Goal: Task Accomplishment & Management: Manage account settings

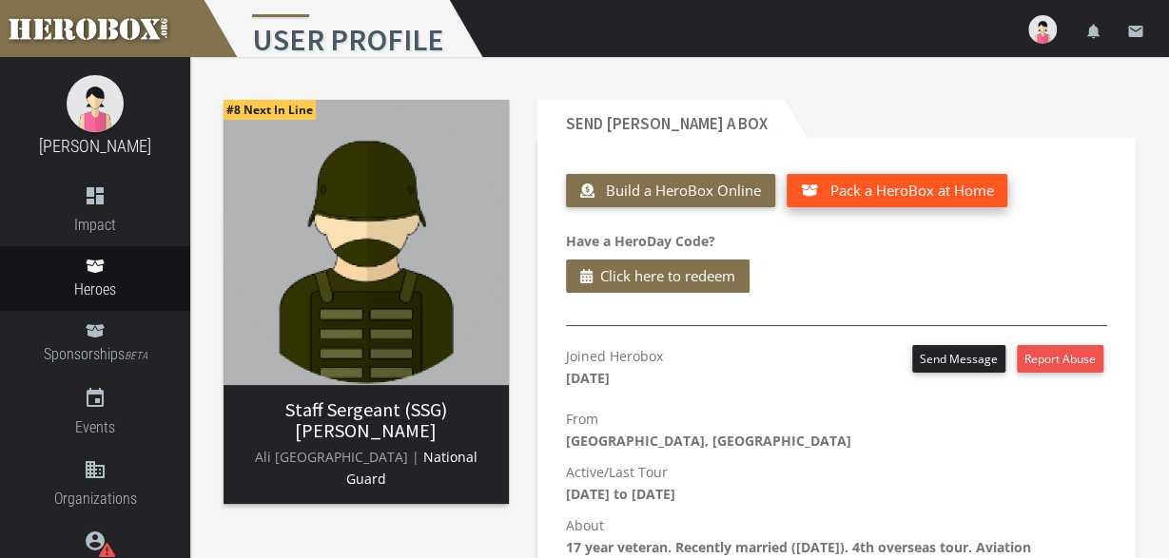
click at [887, 185] on span "Pack a HeroBox at Home" at bounding box center [911, 190] width 164 height 19
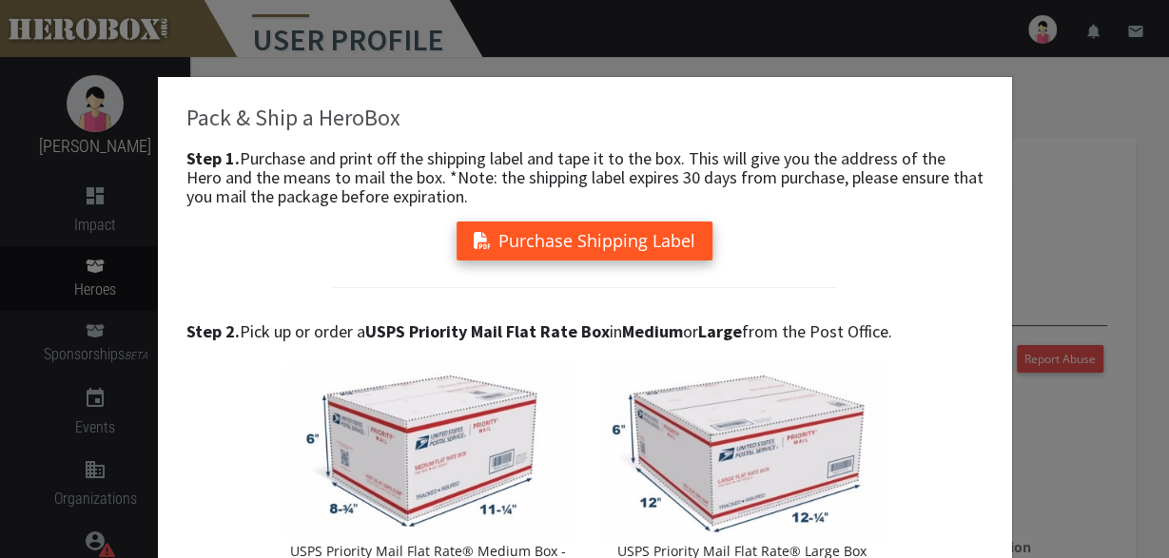
click at [646, 250] on button "Purchase Shipping Label" at bounding box center [584, 241] width 256 height 39
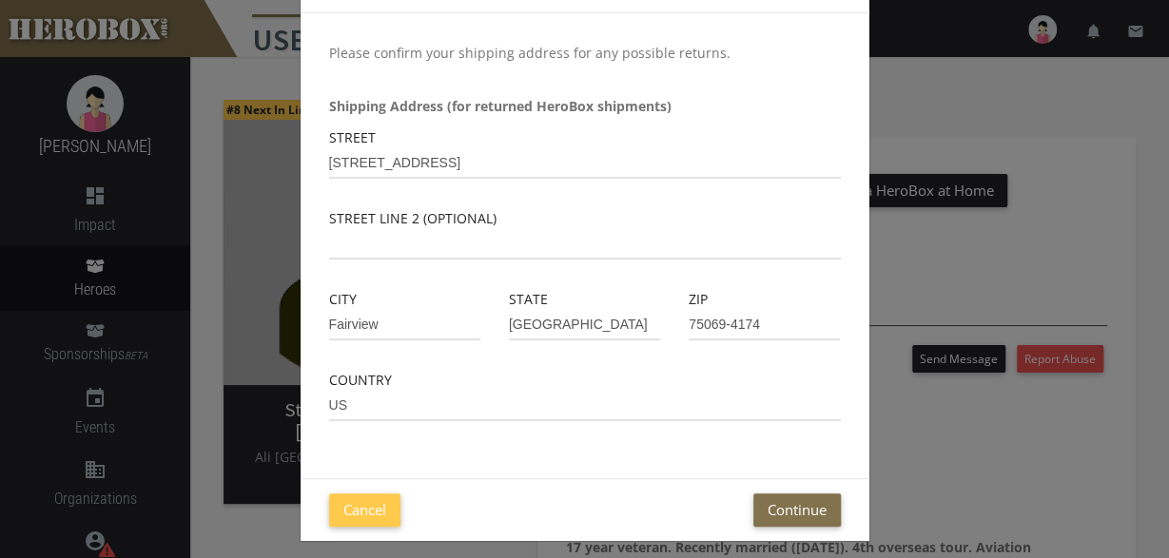
scroll to position [136, 0]
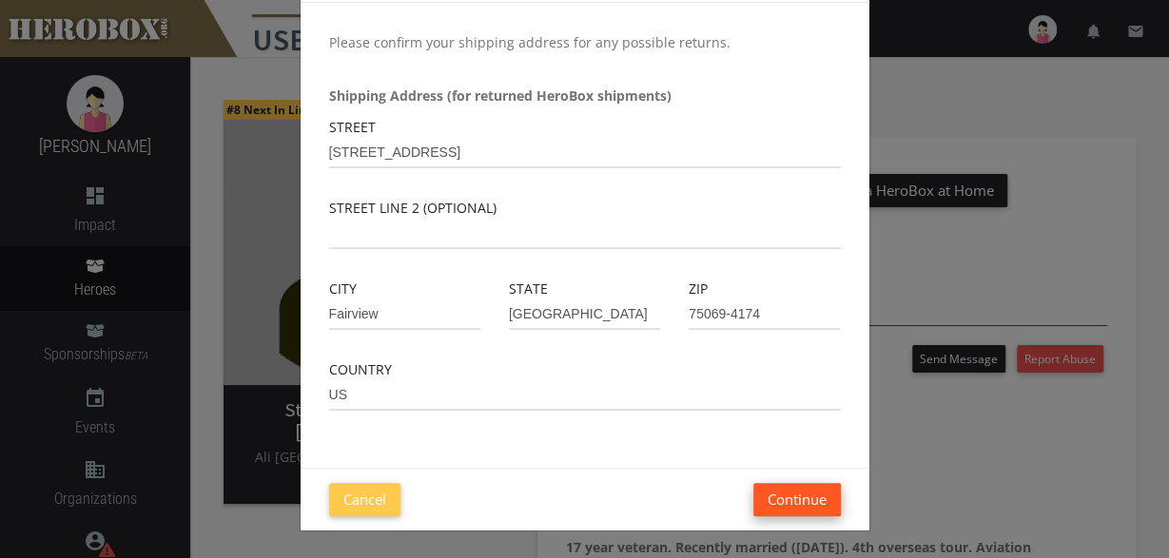
click at [799, 501] on button "Continue" at bounding box center [796, 499] width 87 height 33
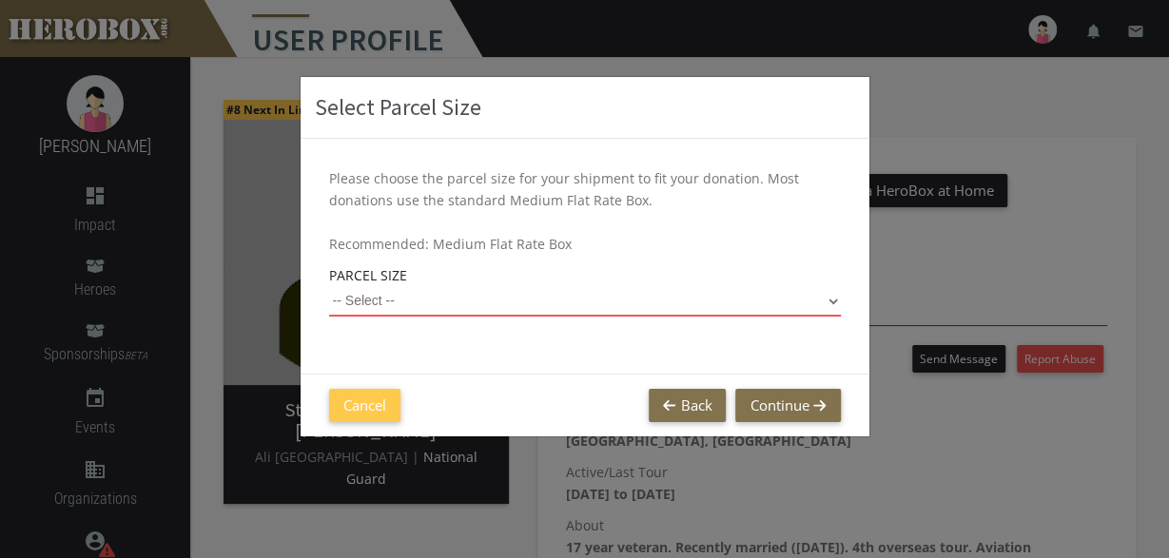
click at [821, 311] on select "-- Select -- Small Flat Rate Envelope (Est. $11.38) Medium Flat Rate Box (Est. …" at bounding box center [585, 301] width 512 height 30
click at [1039, 292] on div "Select Parcel Size Please choose the parcel size for your shipment to fit your …" at bounding box center [584, 279] width 1169 height 558
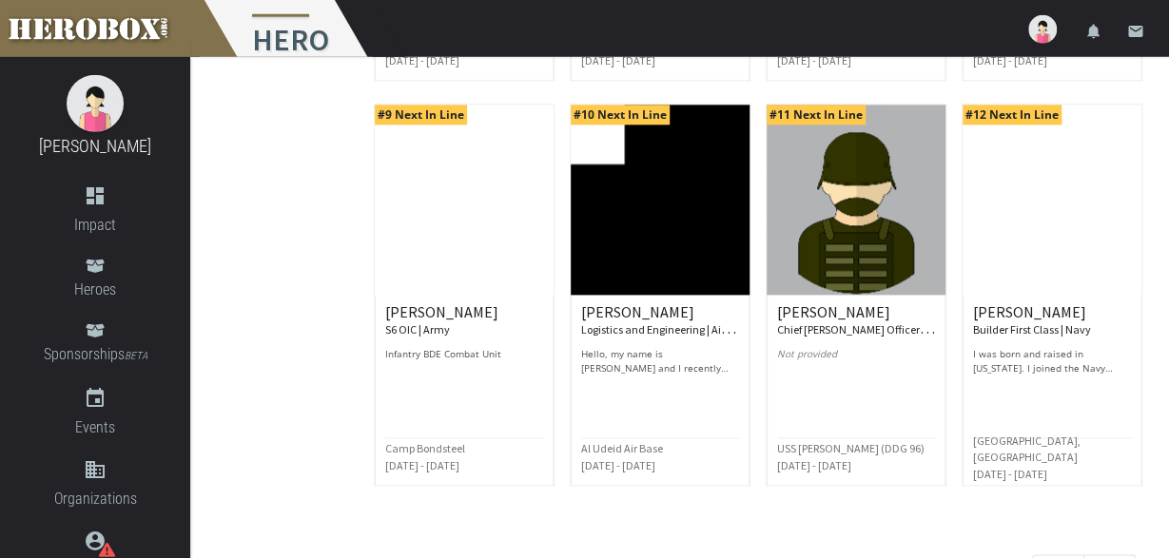
scroll to position [1035, 0]
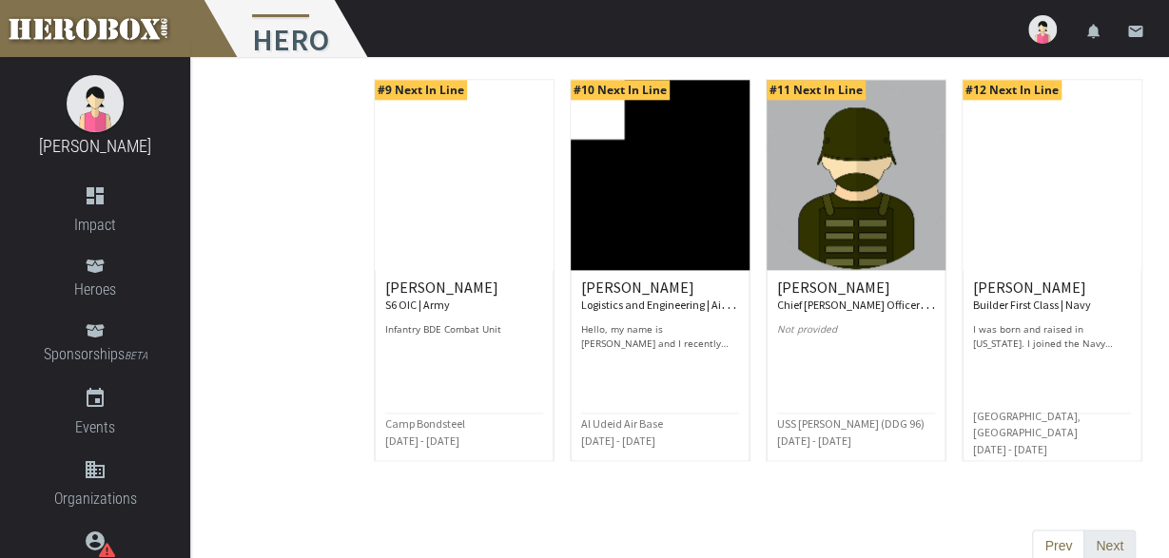
click at [1113, 530] on button "Next" at bounding box center [1109, 547] width 52 height 34
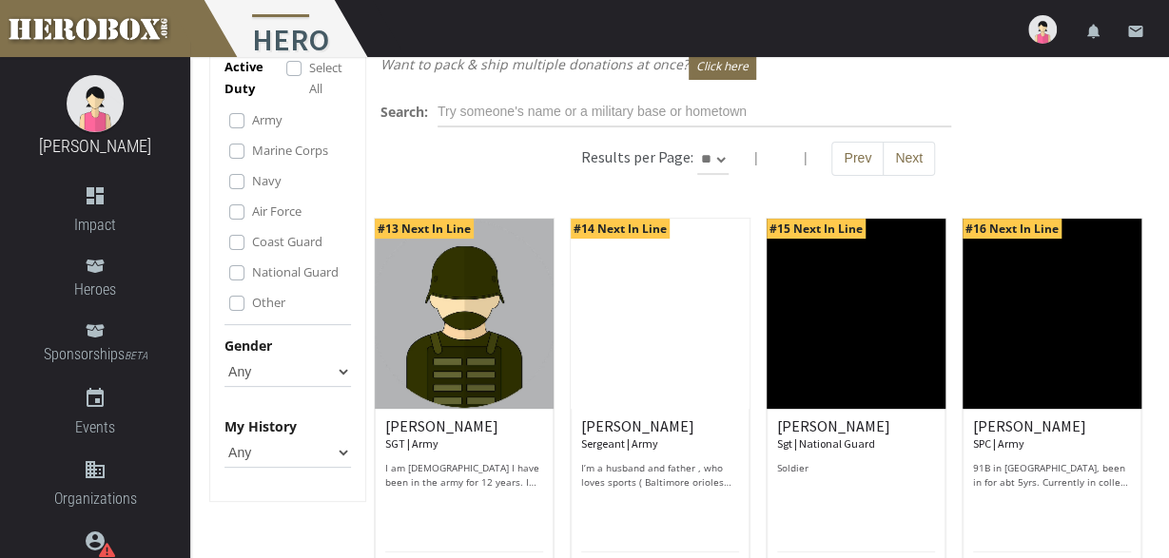
scroll to position [0, 0]
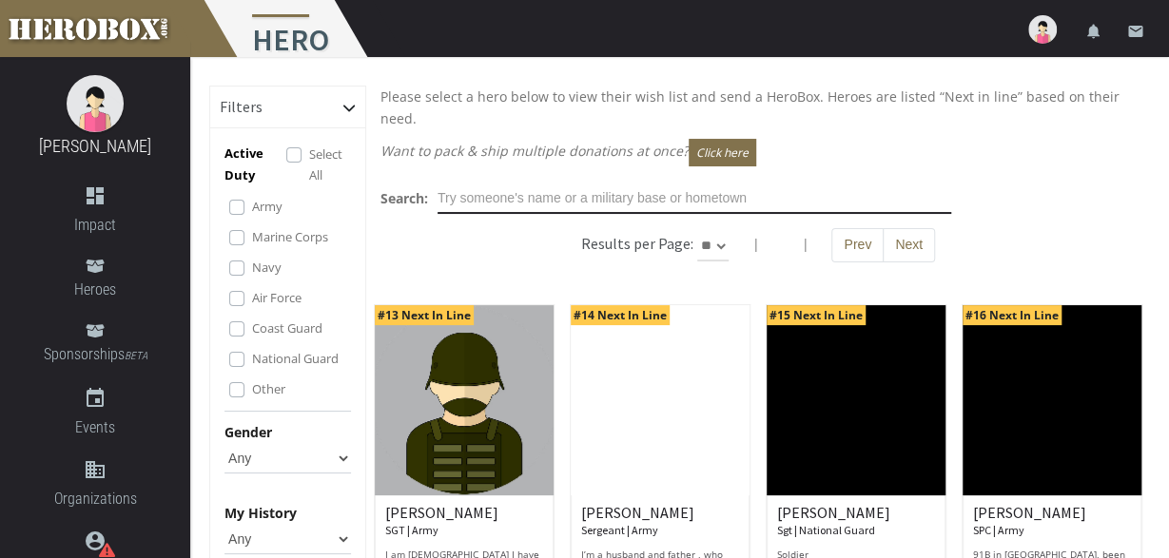
click at [565, 184] on input "text" at bounding box center [693, 199] width 513 height 30
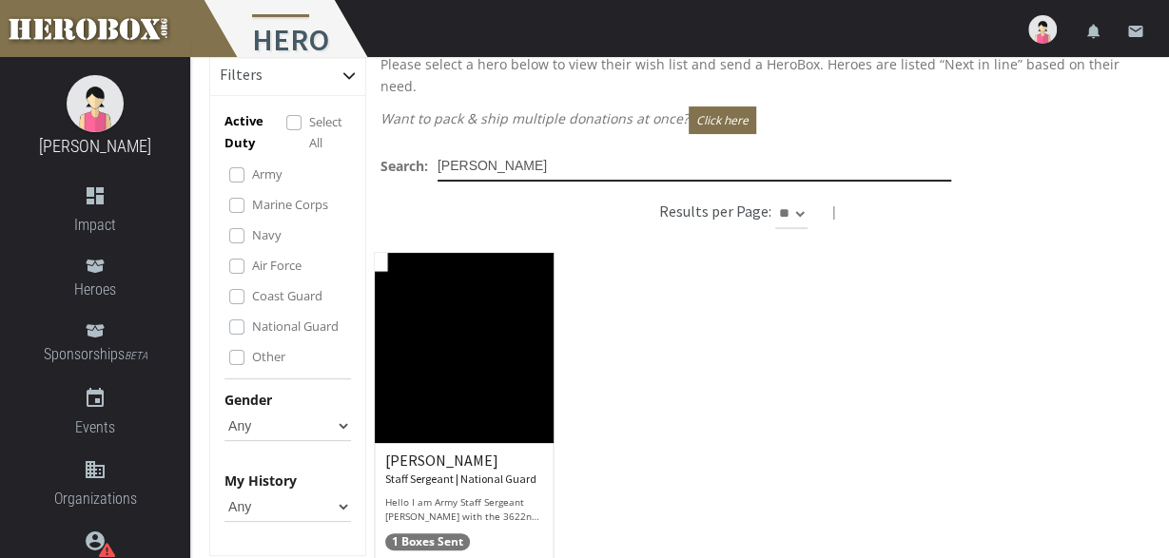
scroll to position [112, 0]
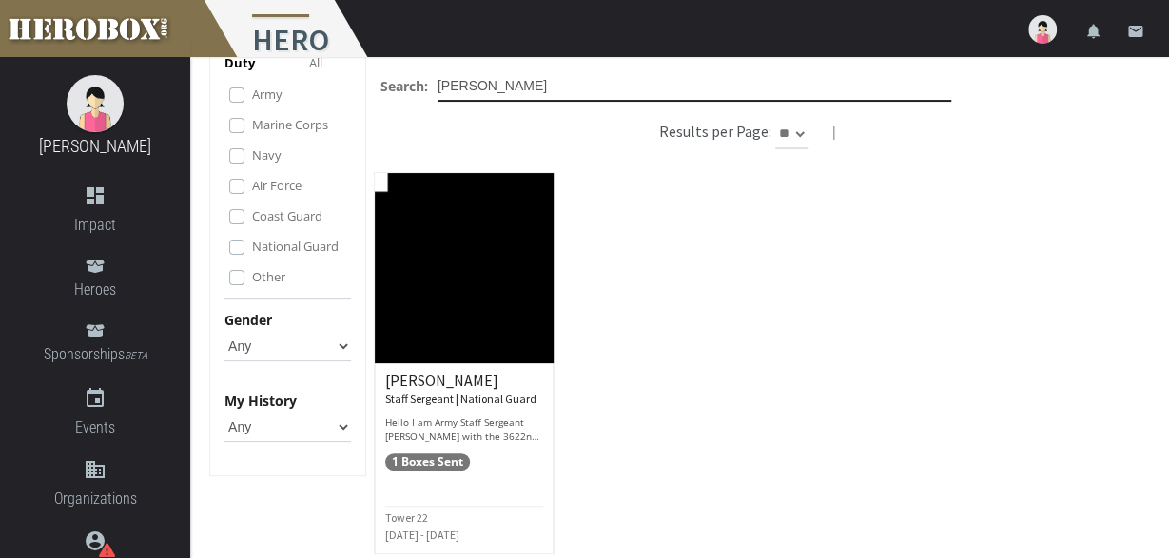
type input "[PERSON_NAME]"
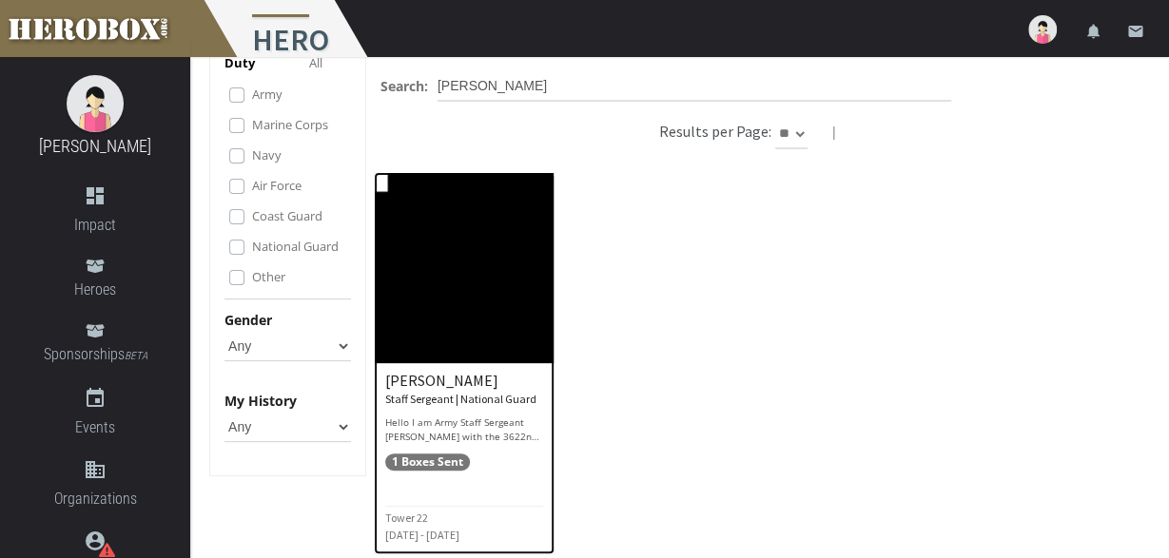
click at [509, 280] on img at bounding box center [464, 268] width 179 height 190
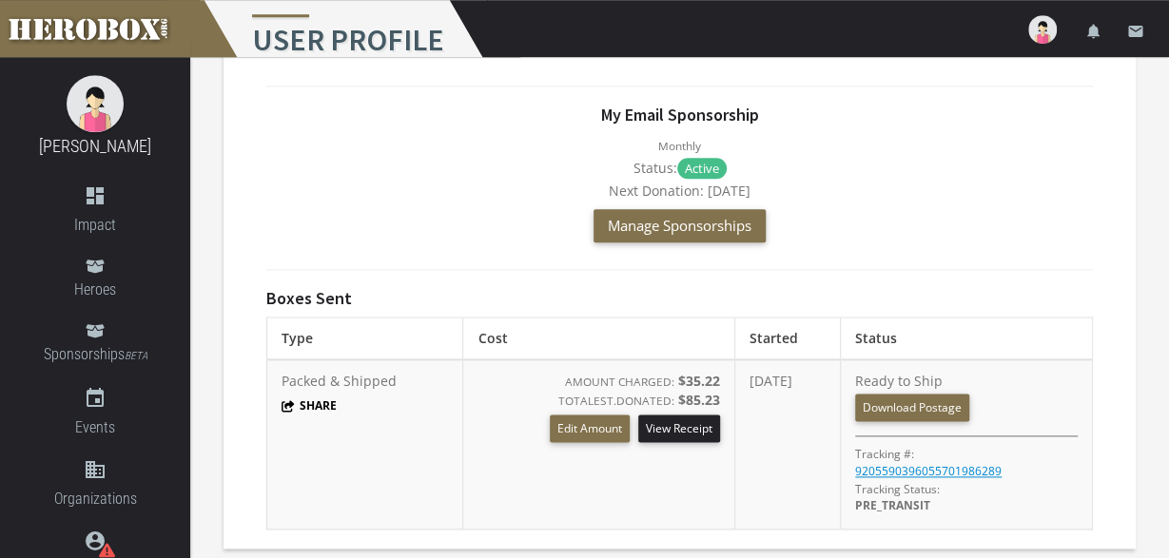
scroll to position [998, 0]
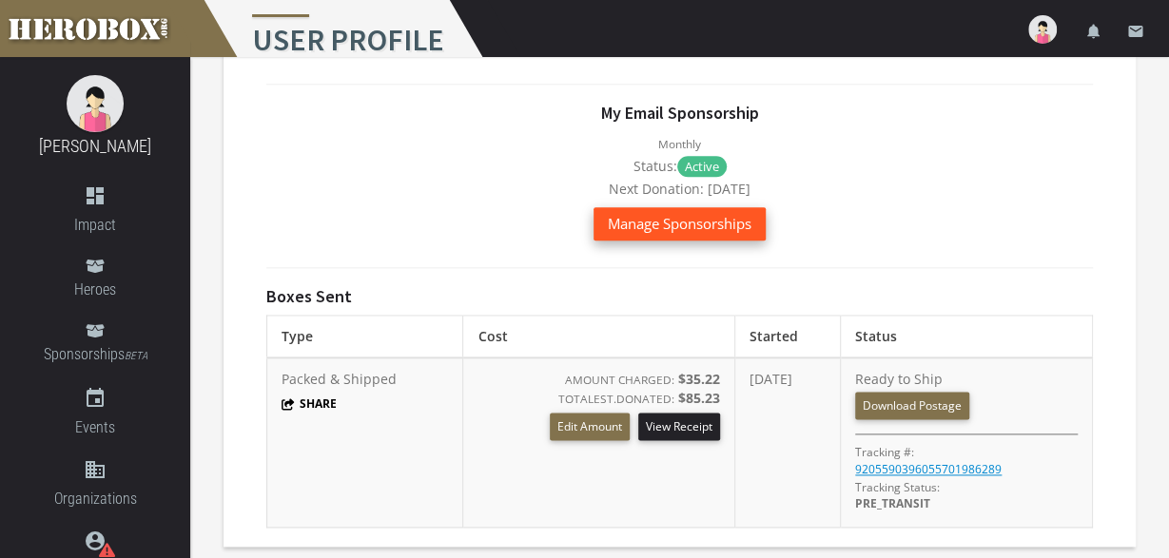
click at [695, 233] on button "Manage Sponsorships" at bounding box center [679, 223] width 172 height 33
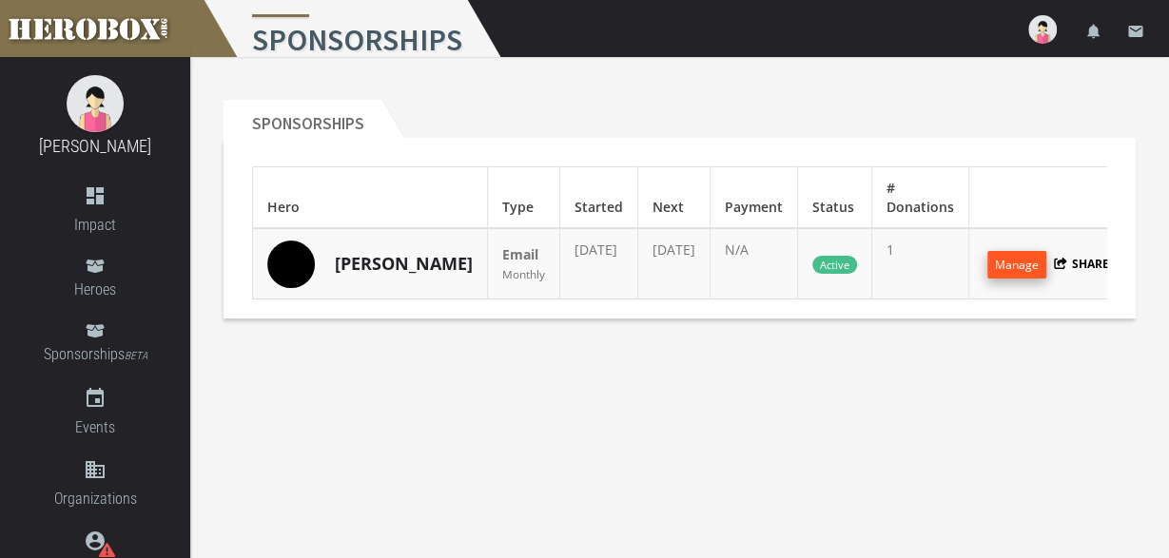
click at [995, 277] on button "Manage" at bounding box center [1016, 265] width 59 height 28
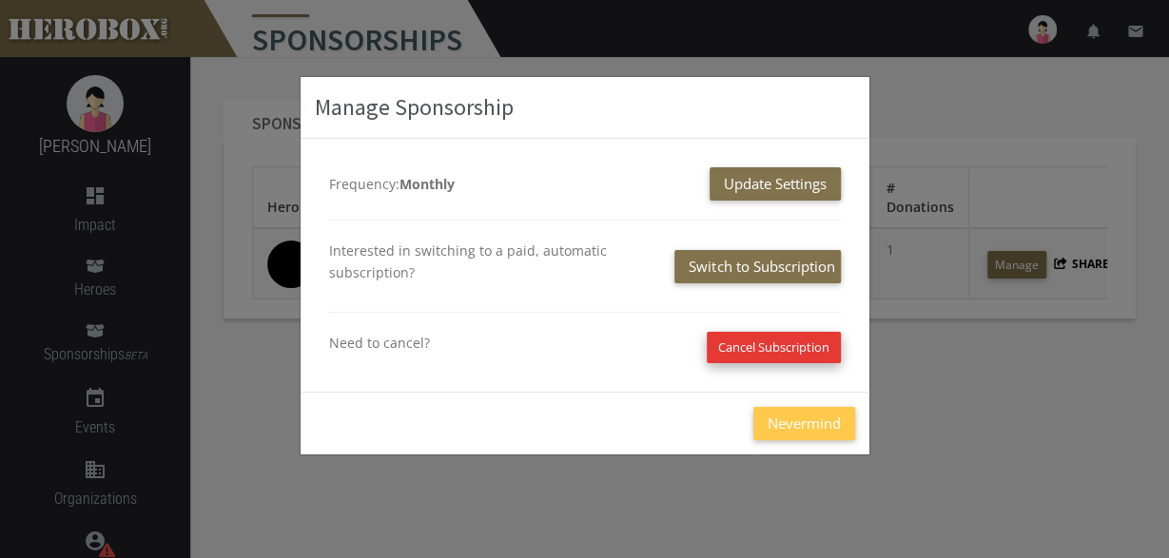
click at [793, 357] on button "Cancel Subscription" at bounding box center [773, 347] width 134 height 31
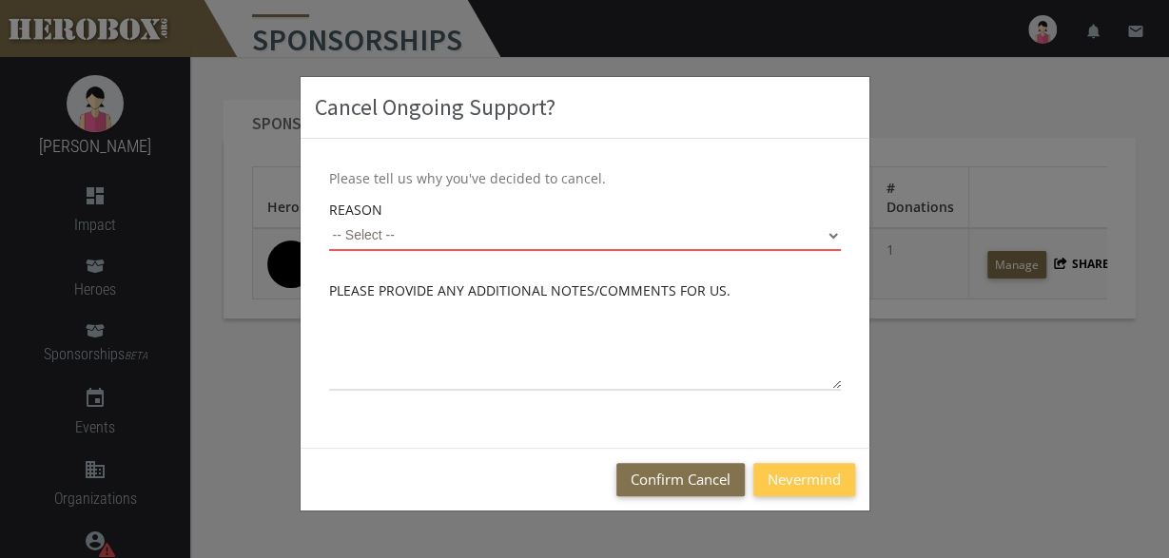
click at [829, 246] on select "-- Select -- On a Budget Started by Mistake Not Enough Time Unhappy with Servic…" at bounding box center [585, 236] width 512 height 30
click option "Started by Mistake" at bounding box center [0, 0] width 0 height 0
select select "Started by Mistake"
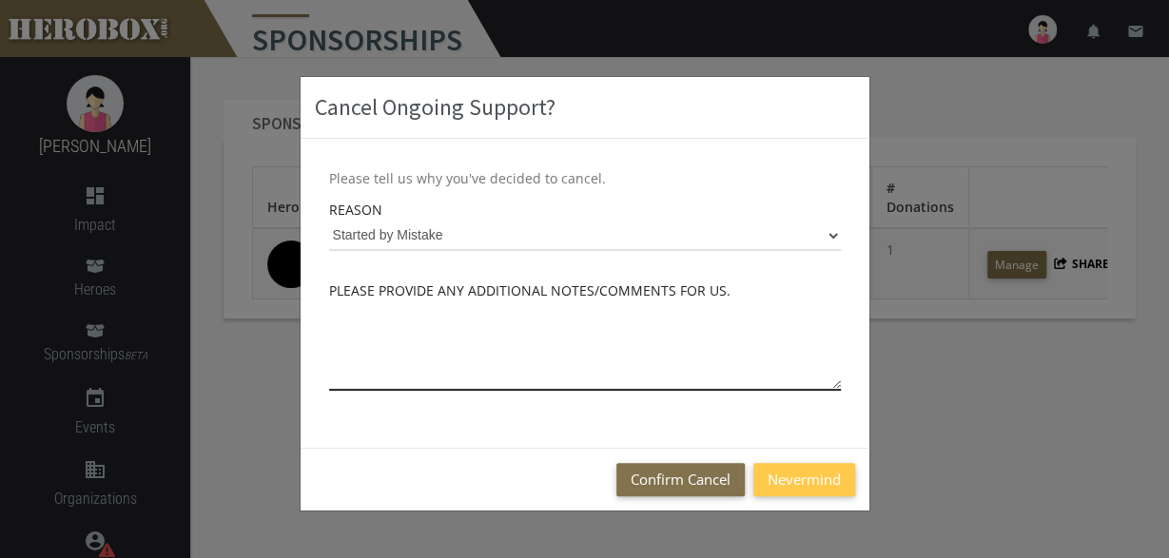
click at [623, 370] on textarea at bounding box center [585, 345] width 512 height 89
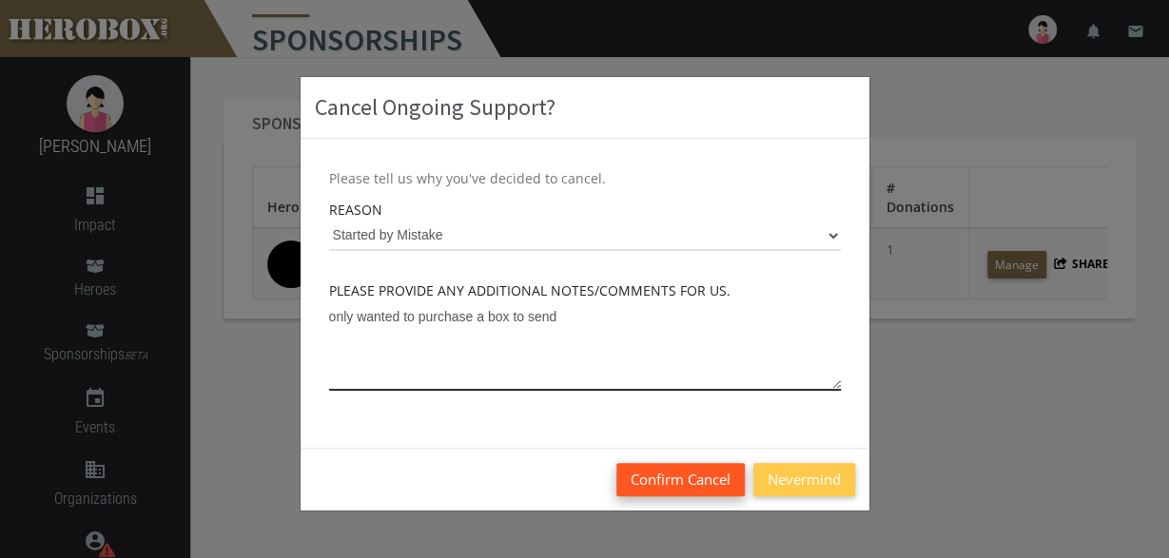
type textarea "only wanted to purchase a box to send"
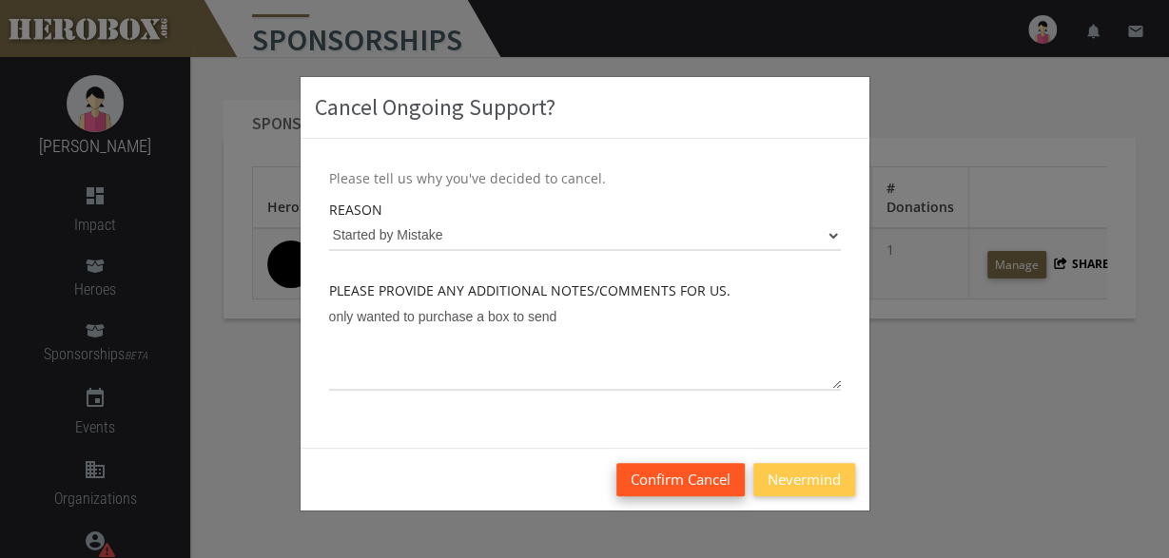
click at [672, 474] on button "Confirm Cancel" at bounding box center [680, 479] width 128 height 33
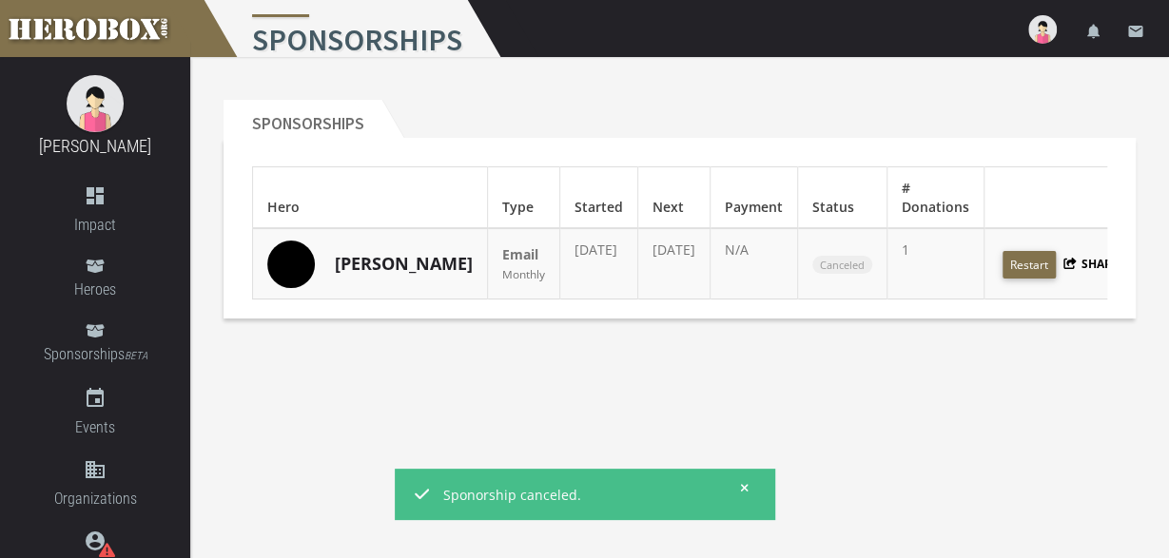
click at [743, 486] on icon at bounding box center [744, 487] width 9 height 11
